Goal: Task Accomplishment & Management: Use online tool/utility

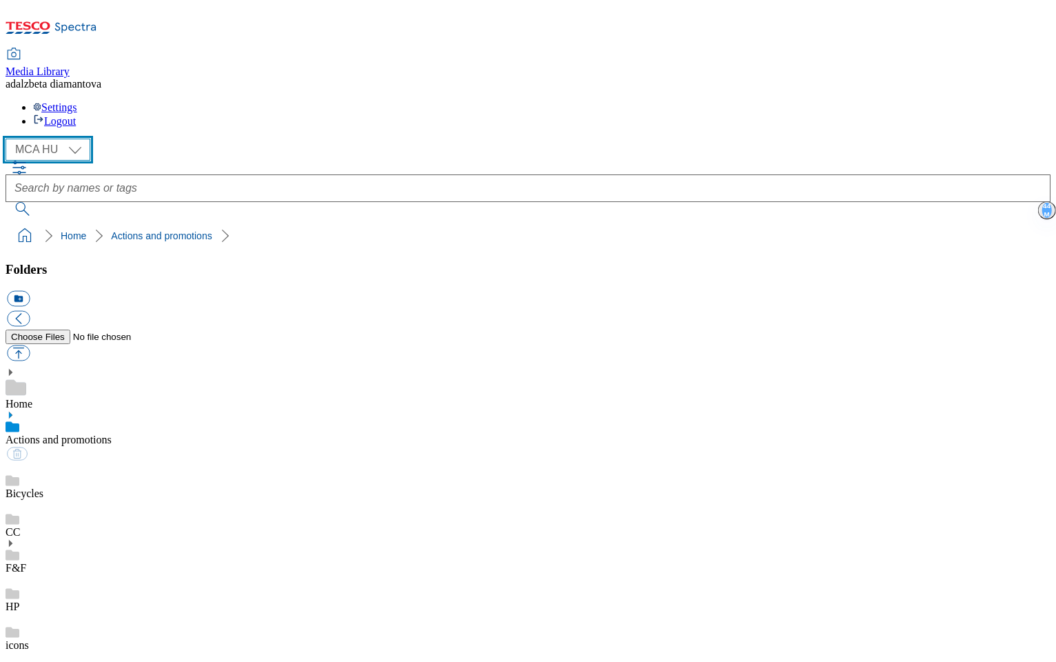
click at [83, 139] on select "MCA CZ MCA HU MCA SK" at bounding box center [48, 150] width 85 height 22
select select "flare-mca-sk"
click at [10, 139] on select "MCA CZ MCA HU MCA SK" at bounding box center [48, 150] width 85 height 22
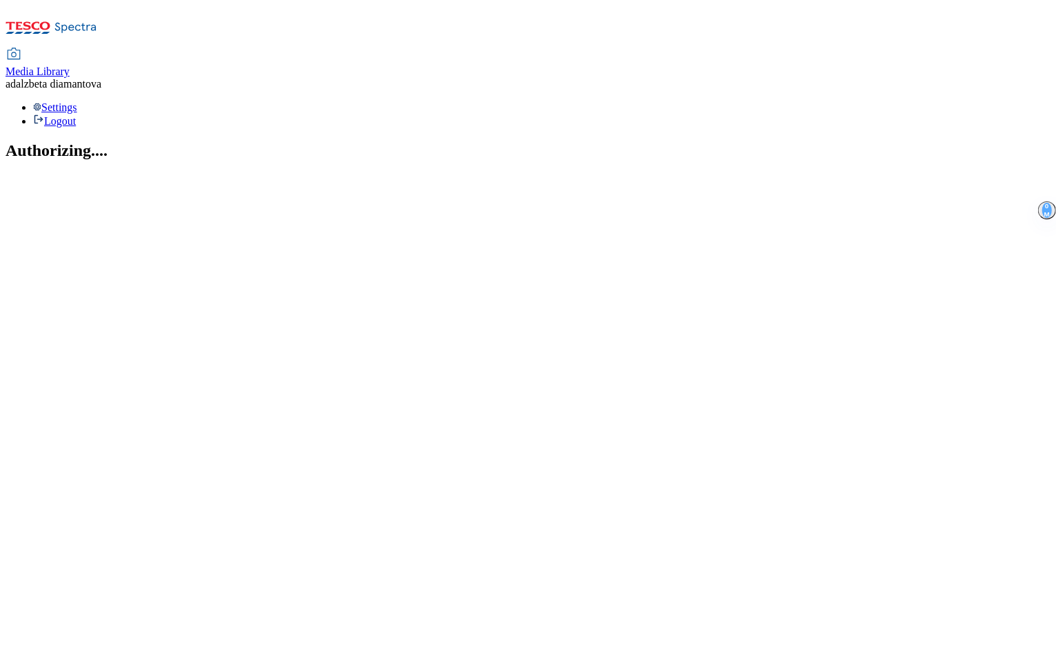
select select "flare-mca-sk"
